Goal: Transaction & Acquisition: Subscribe to service/newsletter

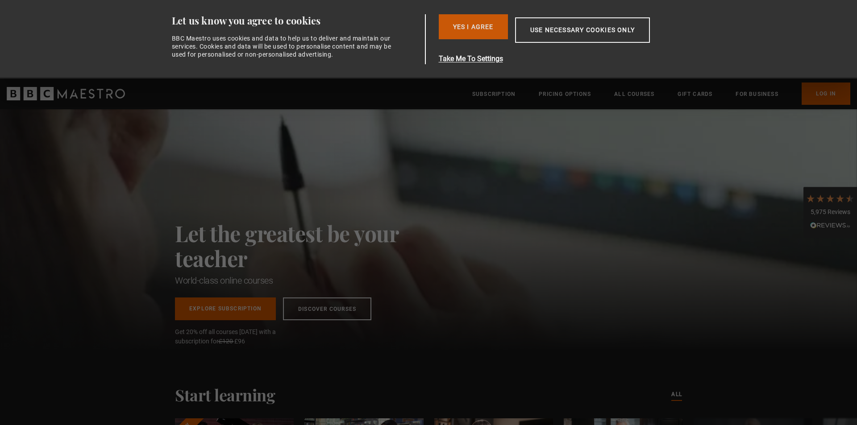
click at [481, 25] on button "Yes I Agree" at bounding box center [473, 26] width 69 height 25
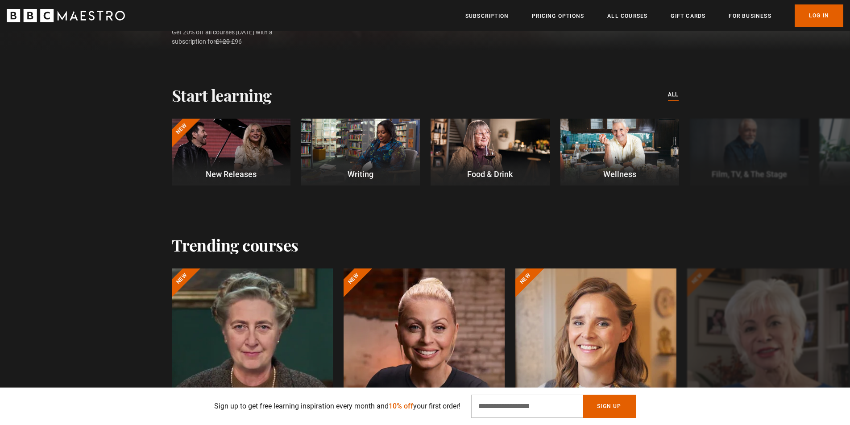
scroll to position [45, 0]
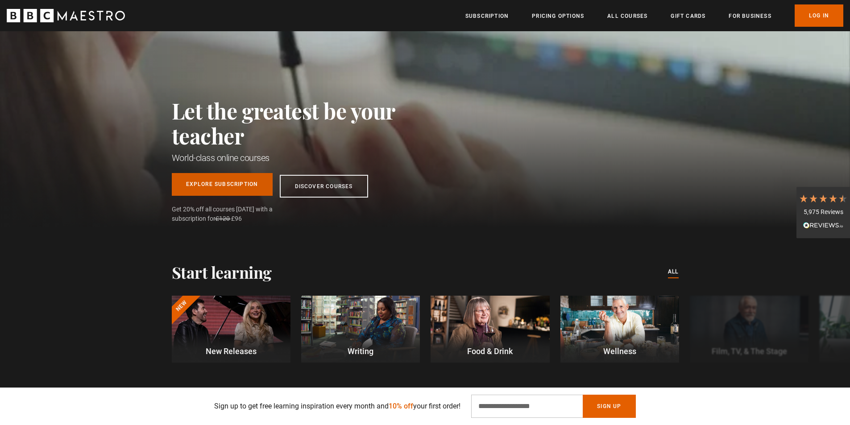
click at [253, 186] on link "Explore Subscription" at bounding box center [222, 184] width 101 height 23
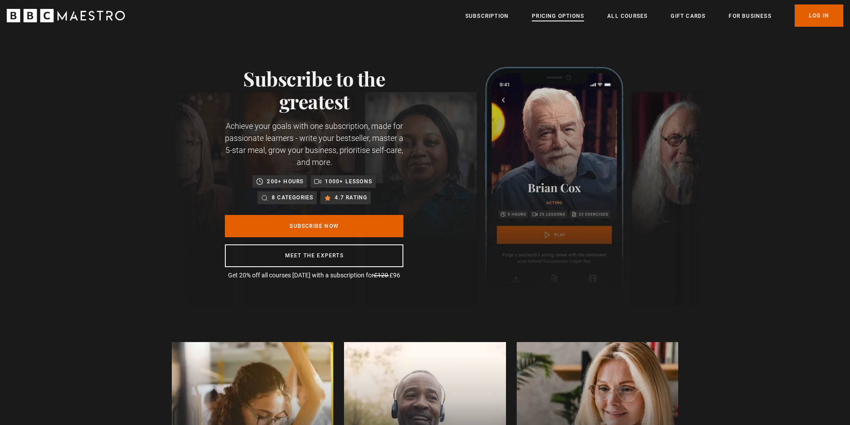
click at [548, 12] on link "Pricing Options" at bounding box center [558, 16] width 52 height 9
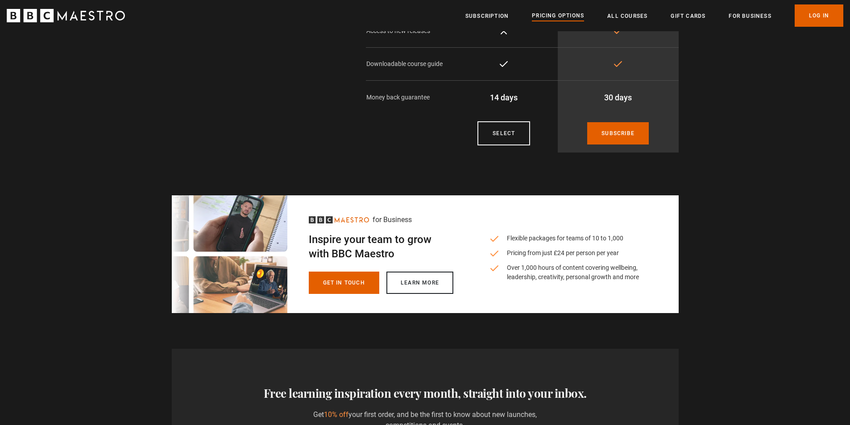
scroll to position [268, 0]
